Goal: Check status

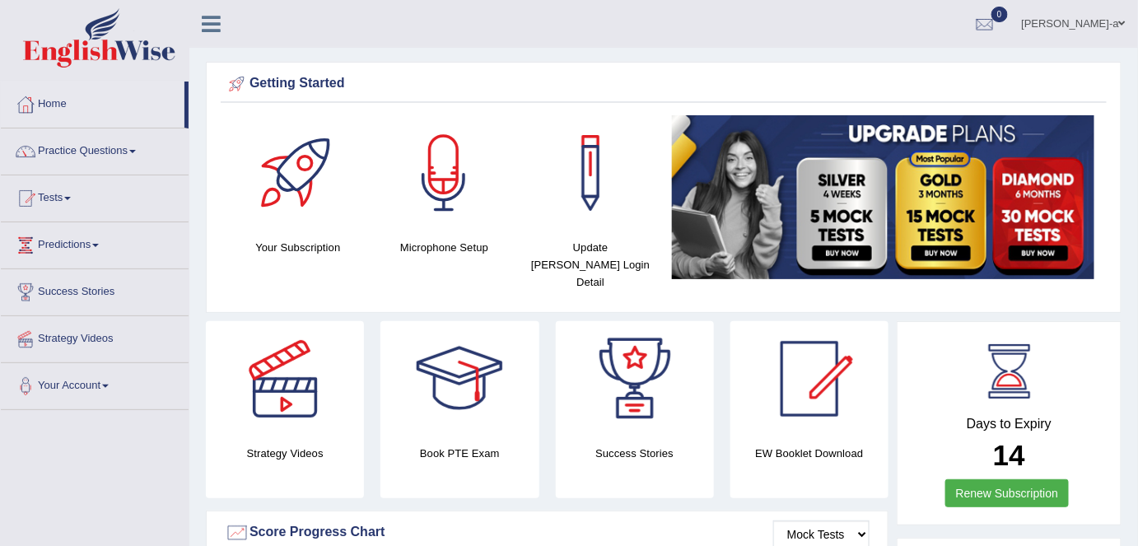
click at [71, 198] on span at bounding box center [67, 198] width 7 height 3
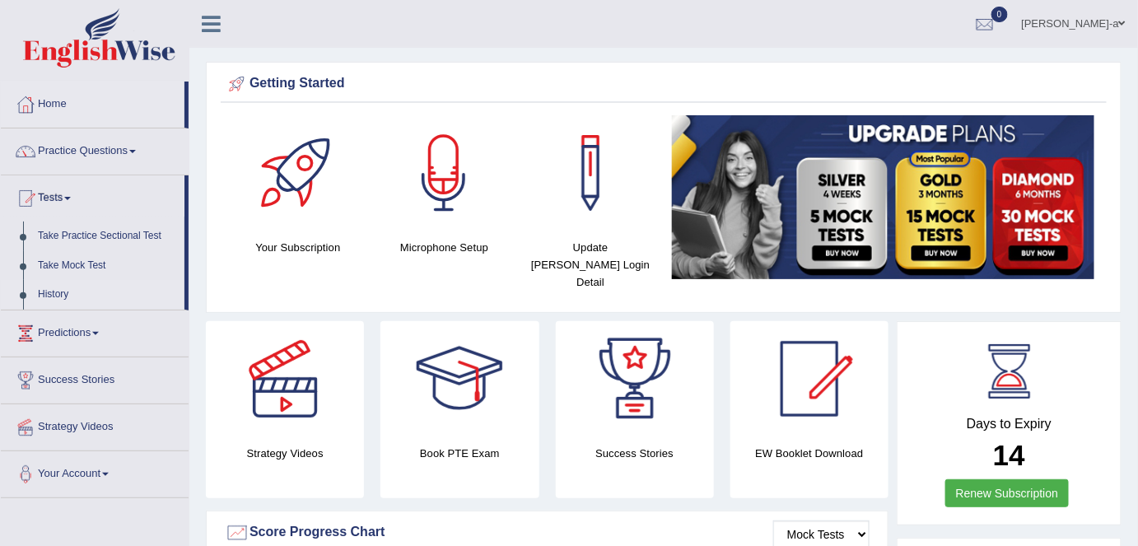
click at [66, 293] on link "History" at bounding box center [107, 295] width 154 height 30
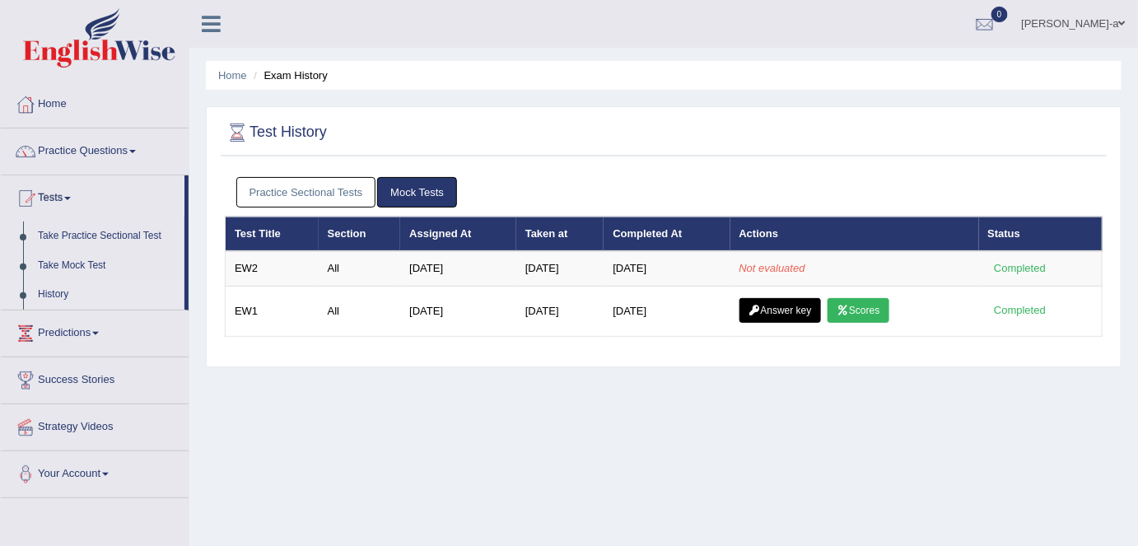
click at [422, 189] on link "Mock Tests" at bounding box center [417, 192] width 80 height 30
click at [296, 75] on li "Exam History" at bounding box center [288, 76] width 78 height 16
click at [136, 151] on span at bounding box center [132, 151] width 7 height 3
